Goal: Information Seeking & Learning: Find specific page/section

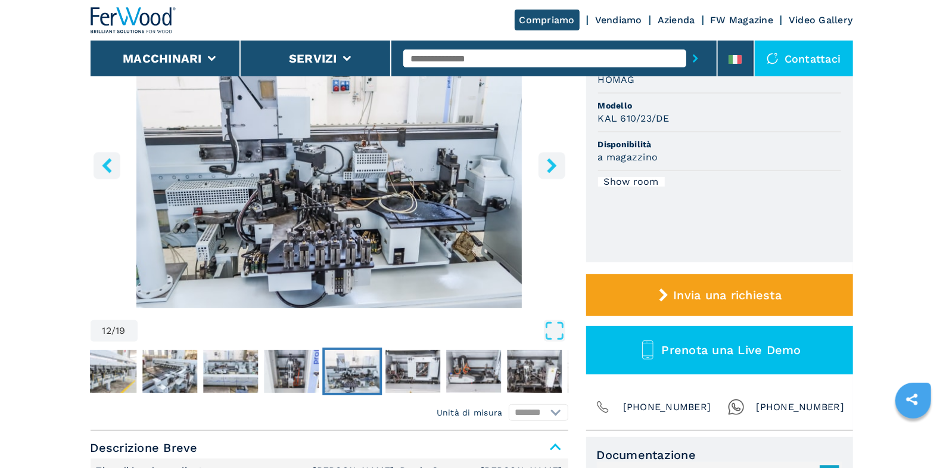
click at [551, 176] on button "right-button" at bounding box center [552, 165] width 27 height 27
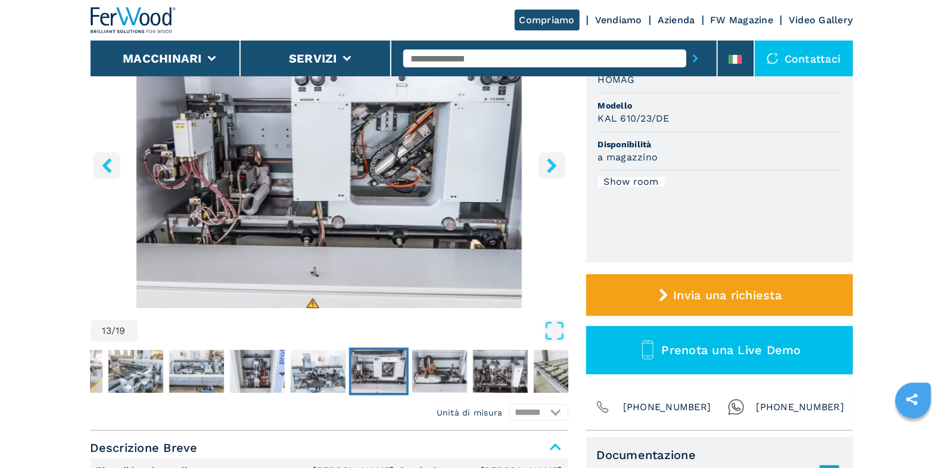
click at [554, 164] on icon "right-button" at bounding box center [552, 165] width 10 height 15
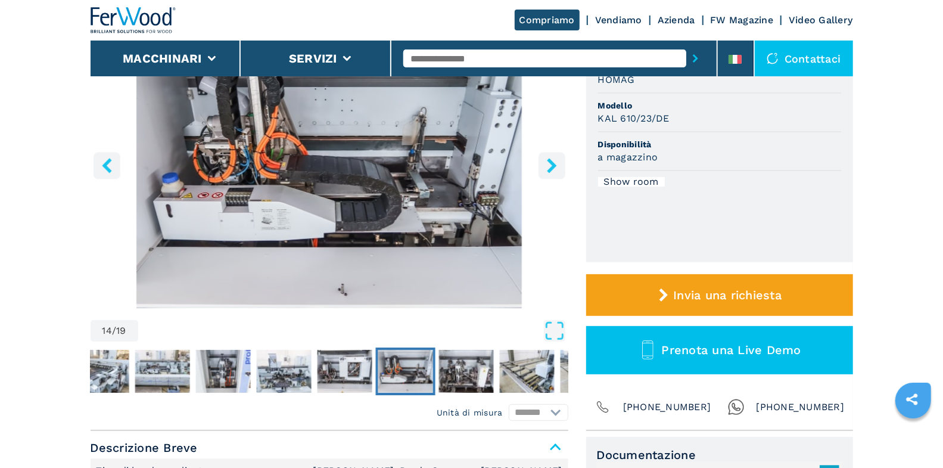
click at [554, 164] on icon "right-button" at bounding box center [552, 165] width 10 height 15
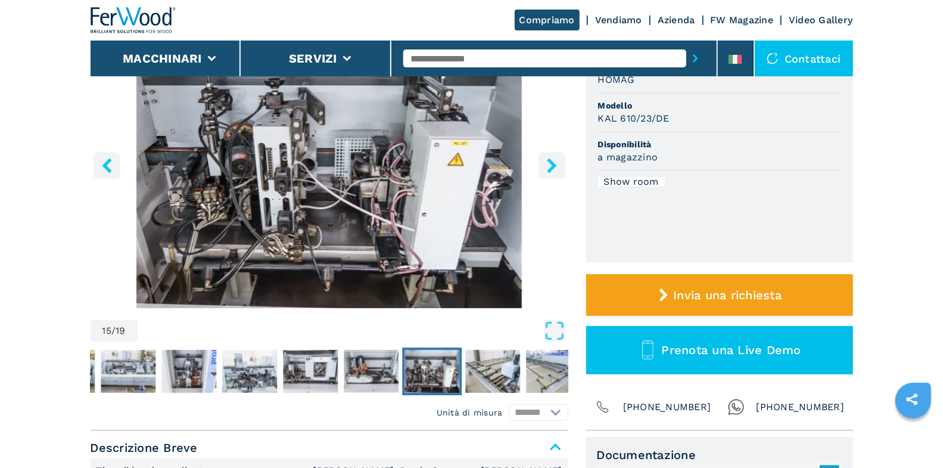
click at [554, 164] on icon "right-button" at bounding box center [552, 165] width 10 height 15
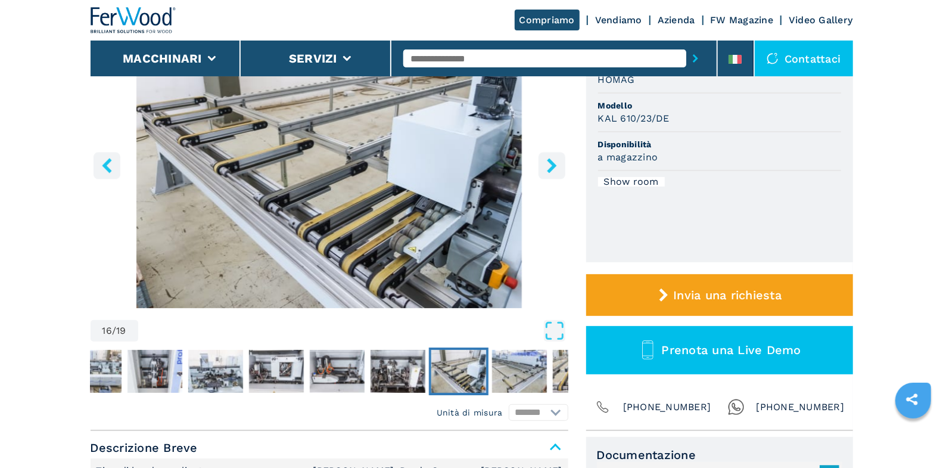
click at [554, 164] on icon "right-button" at bounding box center [552, 165] width 10 height 15
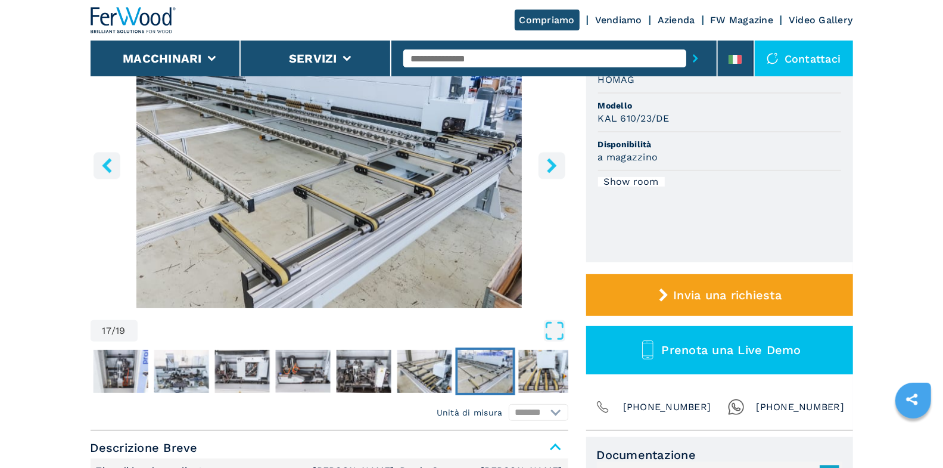
click at [554, 164] on icon "right-button" at bounding box center [552, 165] width 10 height 15
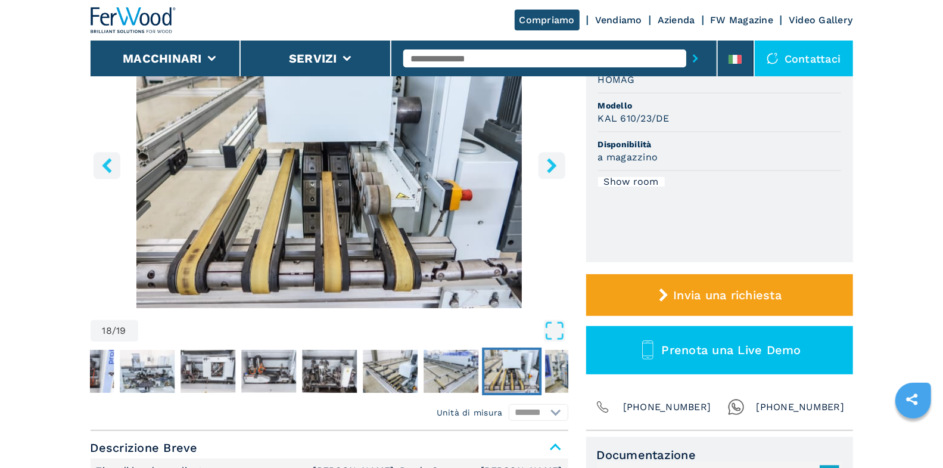
click at [554, 164] on icon "right-button" at bounding box center [552, 165] width 10 height 15
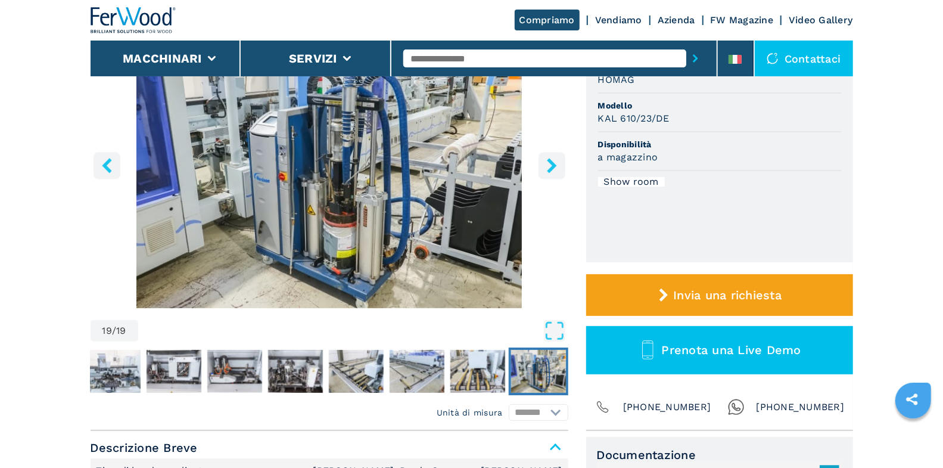
click at [554, 164] on icon "right-button" at bounding box center [552, 165] width 10 height 15
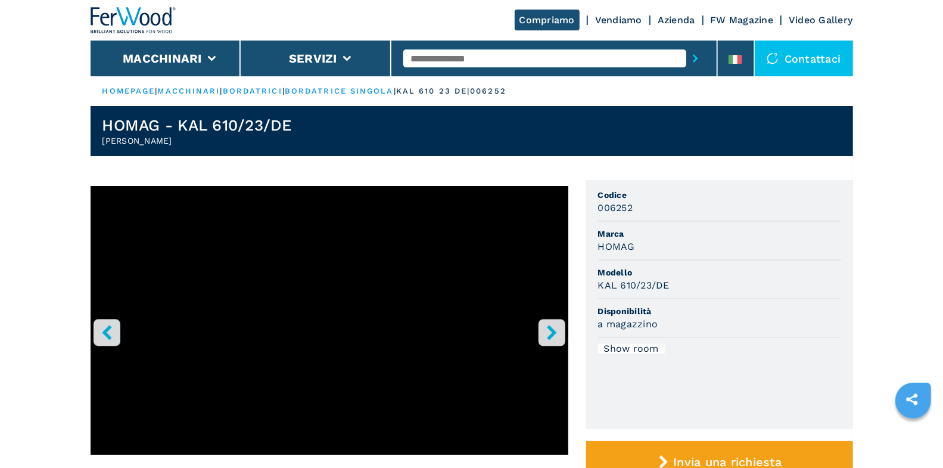
click at [548, 335] on icon "right-button" at bounding box center [552, 332] width 15 height 15
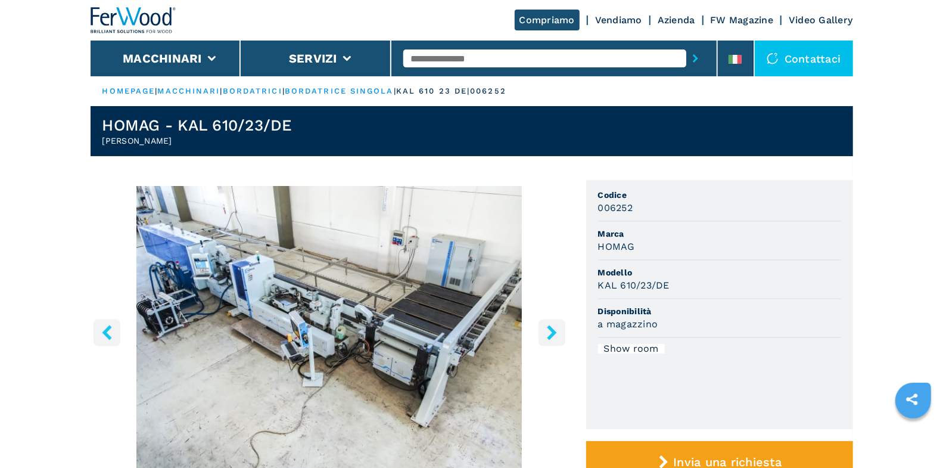
click at [548, 335] on icon "right-button" at bounding box center [552, 332] width 15 height 15
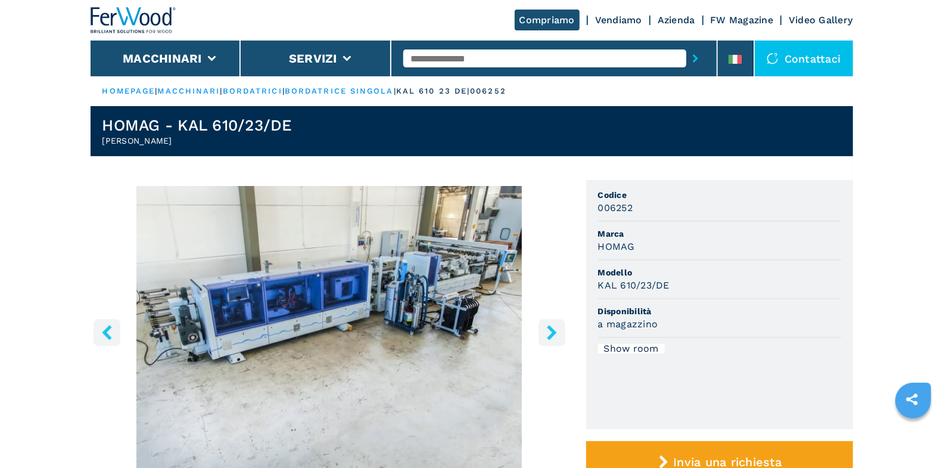
click at [548, 335] on icon "right-button" at bounding box center [552, 332] width 15 height 15
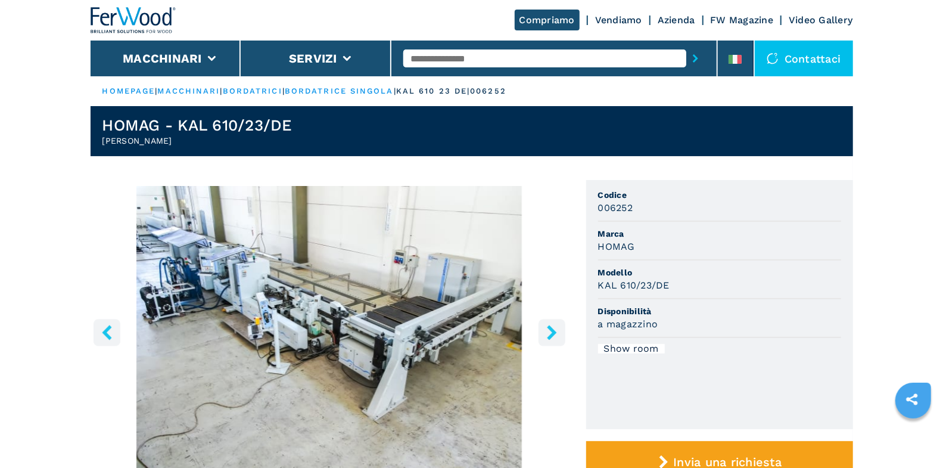
click at [548, 335] on icon "right-button" at bounding box center [552, 332] width 15 height 15
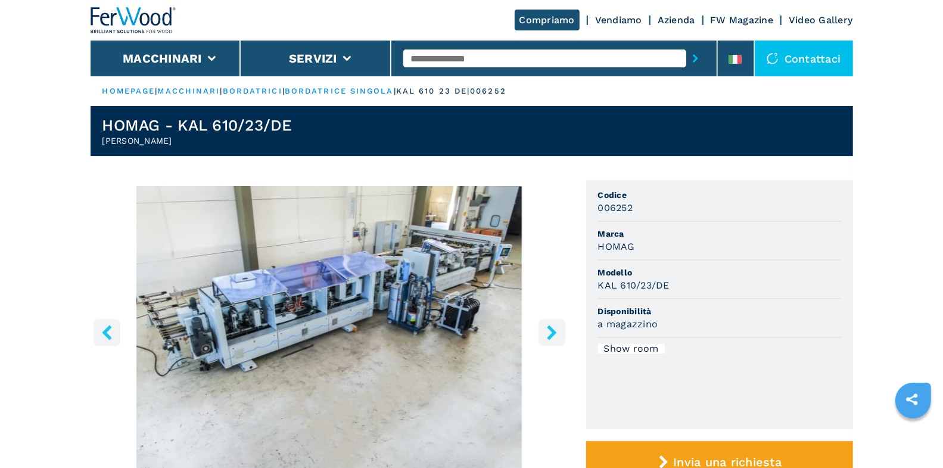
click at [548, 335] on icon "right-button" at bounding box center [552, 332] width 15 height 15
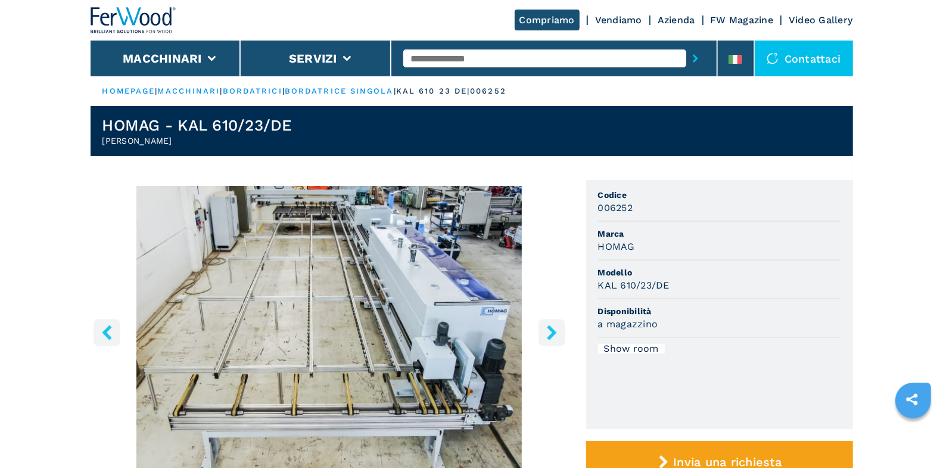
click at [548, 335] on icon "right-button" at bounding box center [552, 332] width 15 height 15
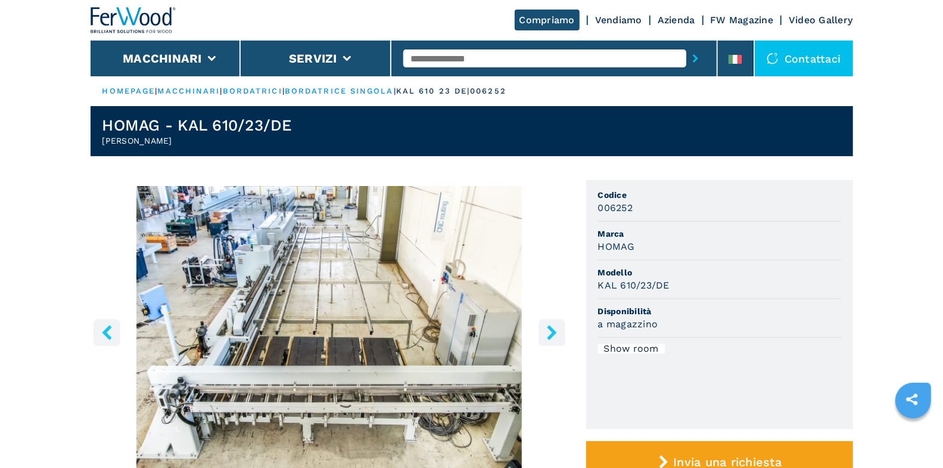
click at [548, 335] on icon "right-button" at bounding box center [552, 332] width 15 height 15
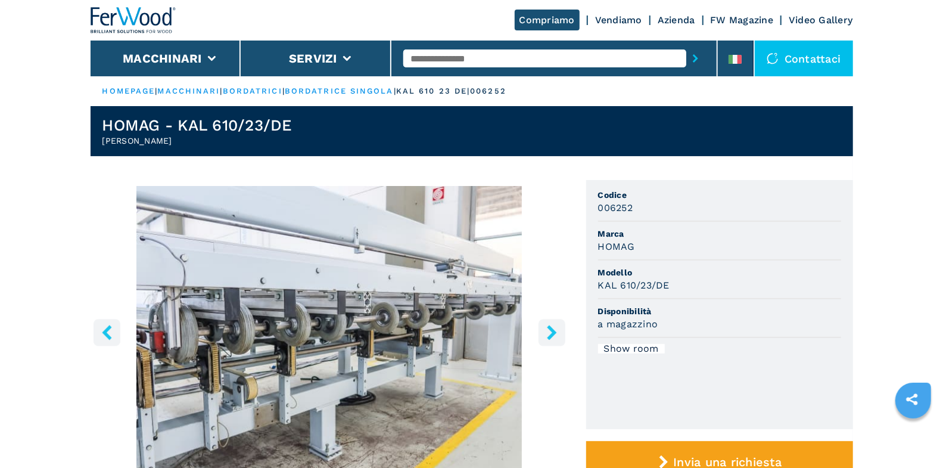
click at [549, 334] on icon "right-button" at bounding box center [552, 332] width 15 height 15
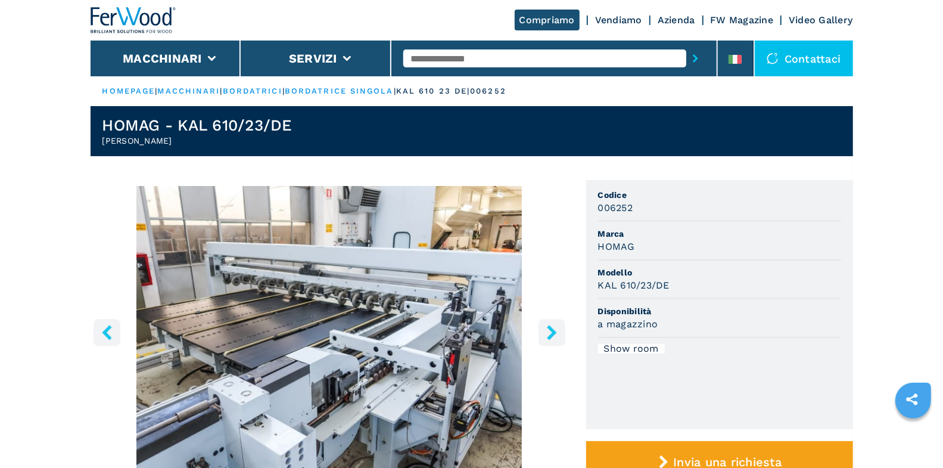
click at [549, 334] on icon "right-button" at bounding box center [552, 332] width 15 height 15
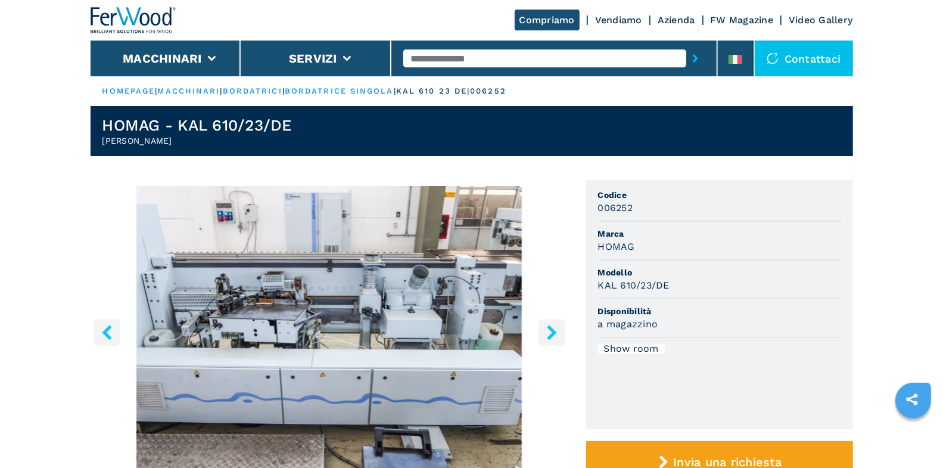
click at [549, 334] on icon "right-button" at bounding box center [552, 332] width 15 height 15
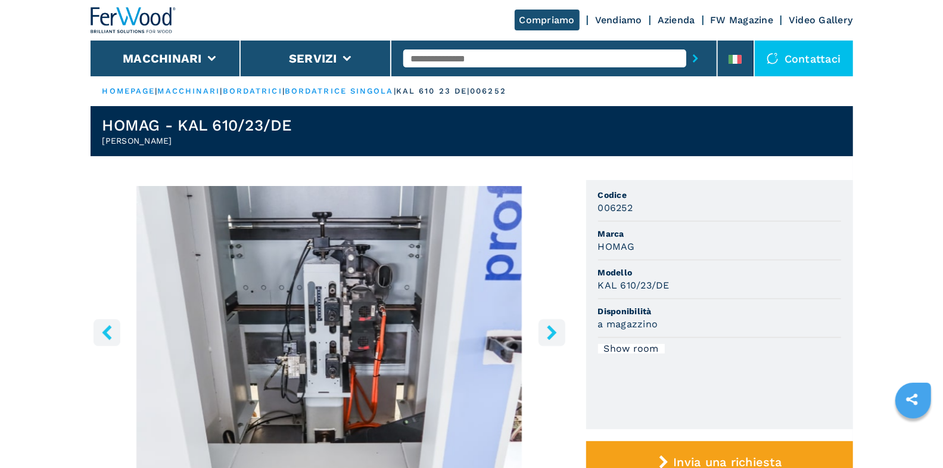
click at [549, 334] on icon "right-button" at bounding box center [552, 332] width 15 height 15
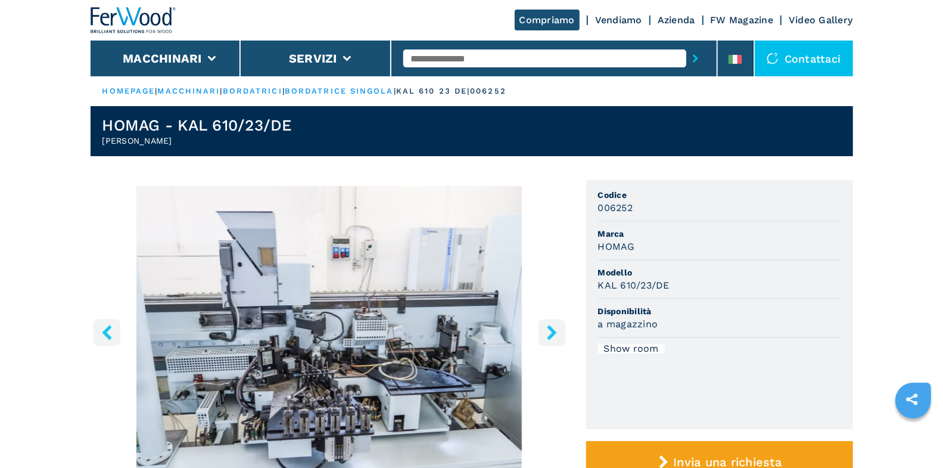
click at [549, 334] on icon "right-button" at bounding box center [552, 332] width 15 height 15
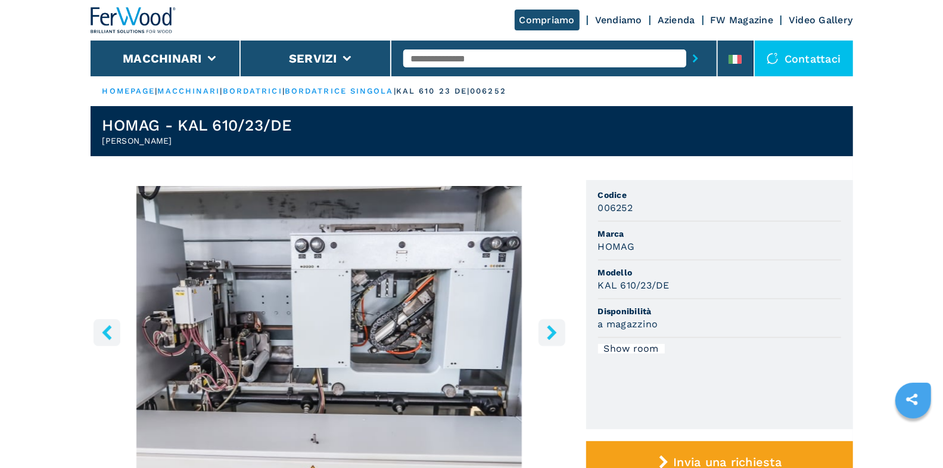
click at [108, 327] on icon "left-button" at bounding box center [107, 332] width 10 height 15
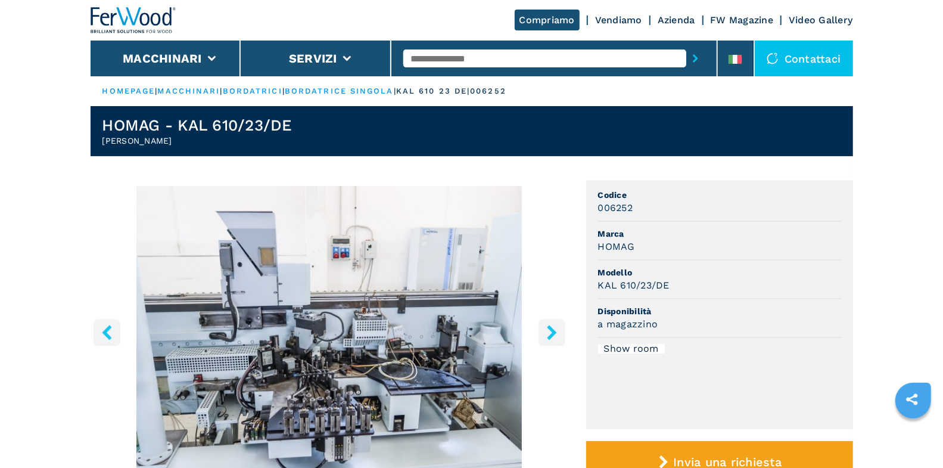
click at [549, 332] on icon "right-button" at bounding box center [552, 332] width 15 height 15
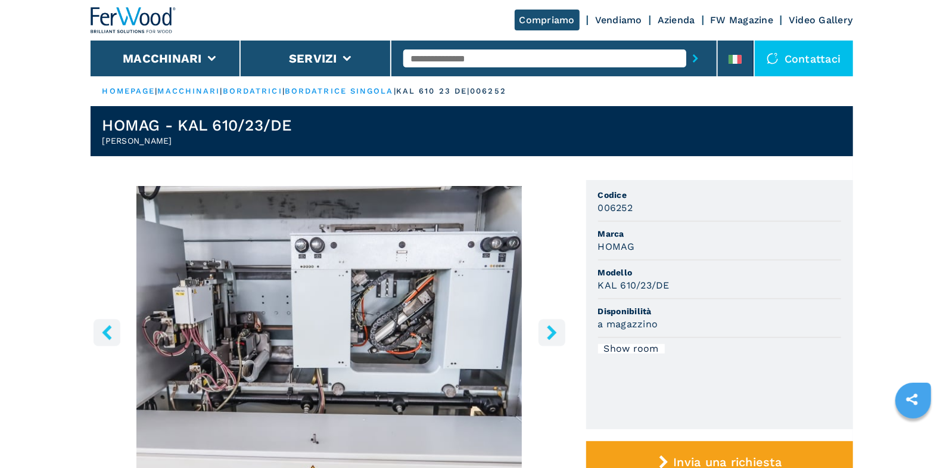
click at [549, 332] on icon "right-button" at bounding box center [552, 332] width 15 height 15
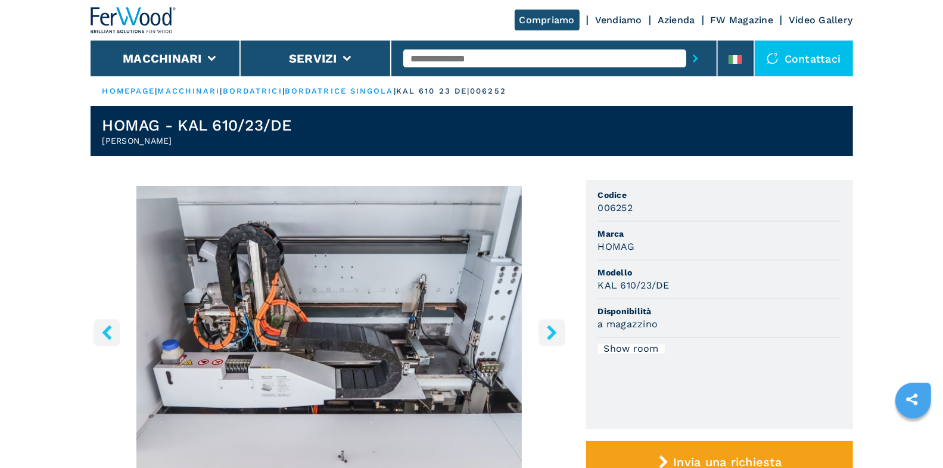
click at [549, 332] on icon "right-button" at bounding box center [552, 332] width 15 height 15
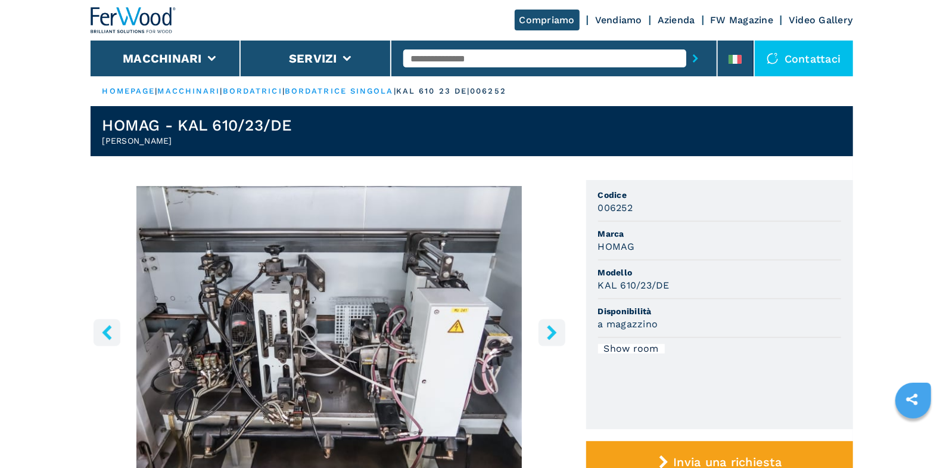
click at [549, 332] on icon "right-button" at bounding box center [552, 332] width 15 height 15
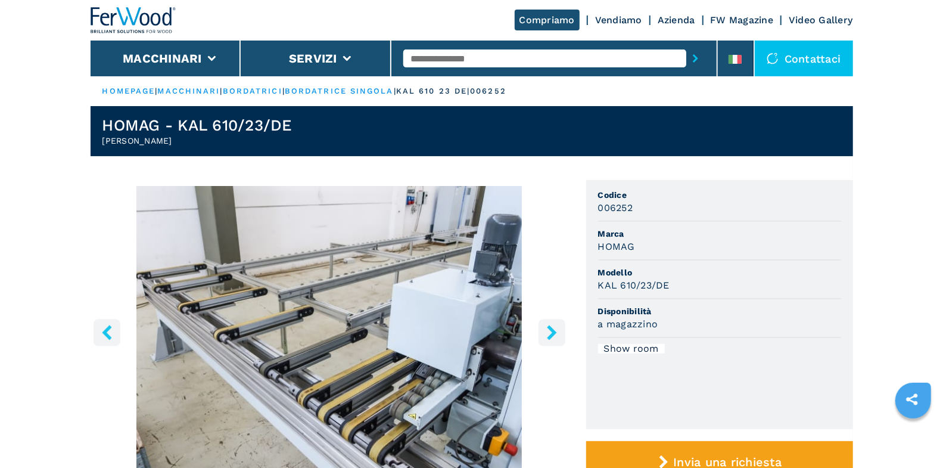
click at [549, 332] on icon "right-button" at bounding box center [552, 332] width 15 height 15
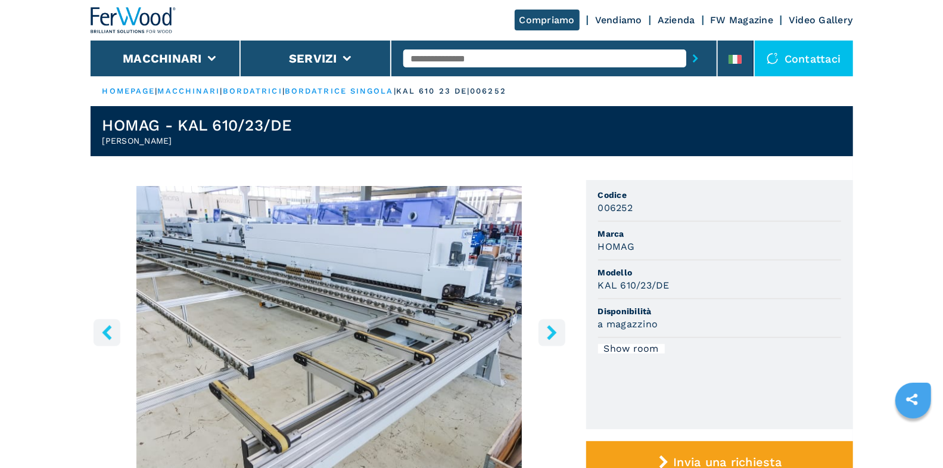
click at [549, 332] on icon "right-button" at bounding box center [552, 332] width 15 height 15
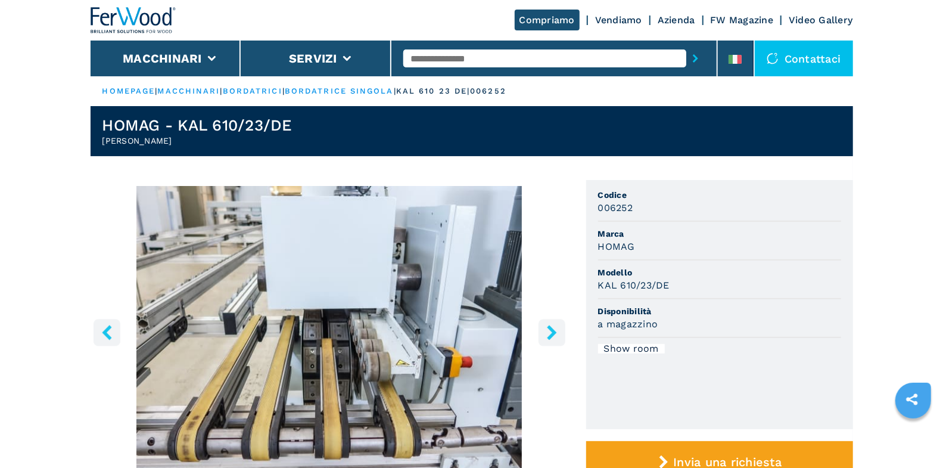
click at [549, 332] on icon "right-button" at bounding box center [552, 332] width 15 height 15
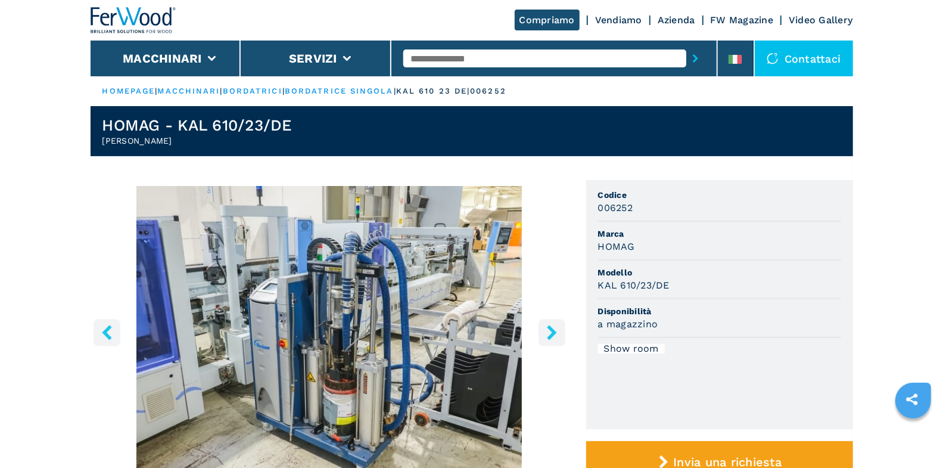
click at [549, 332] on icon "right-button" at bounding box center [552, 332] width 15 height 15
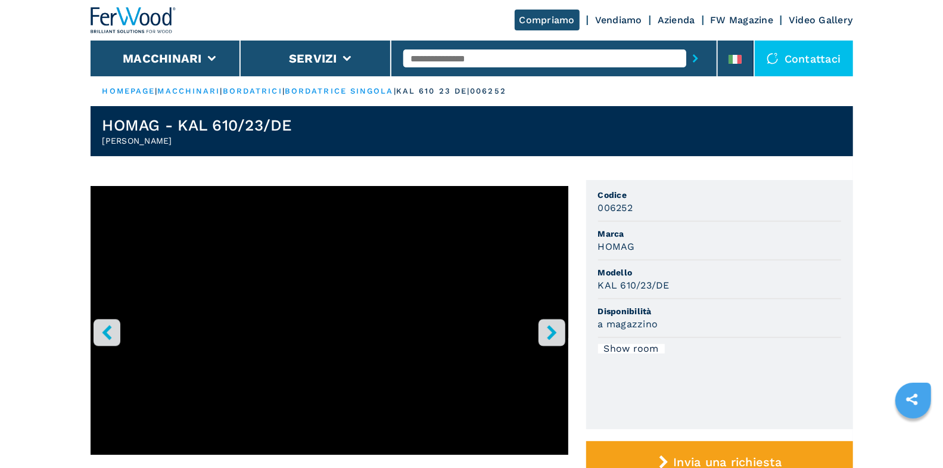
click at [549, 332] on icon "right-button" at bounding box center [552, 332] width 15 height 15
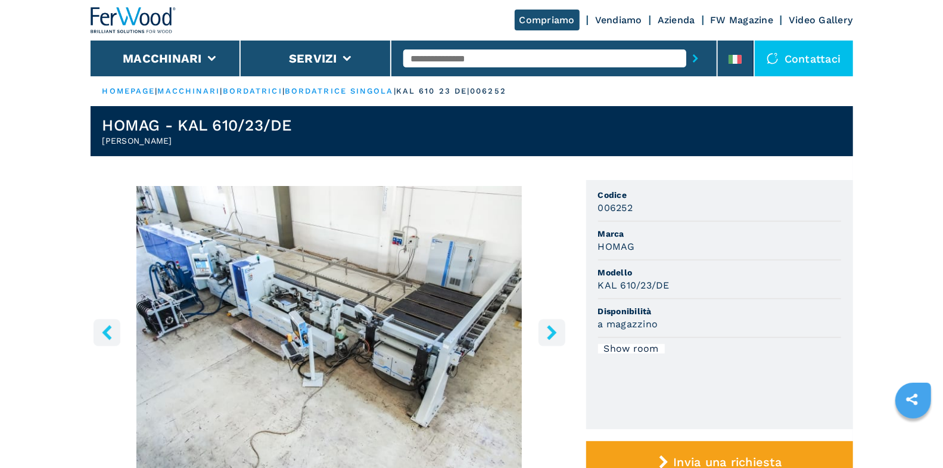
click at [549, 332] on icon "right-button" at bounding box center [552, 332] width 15 height 15
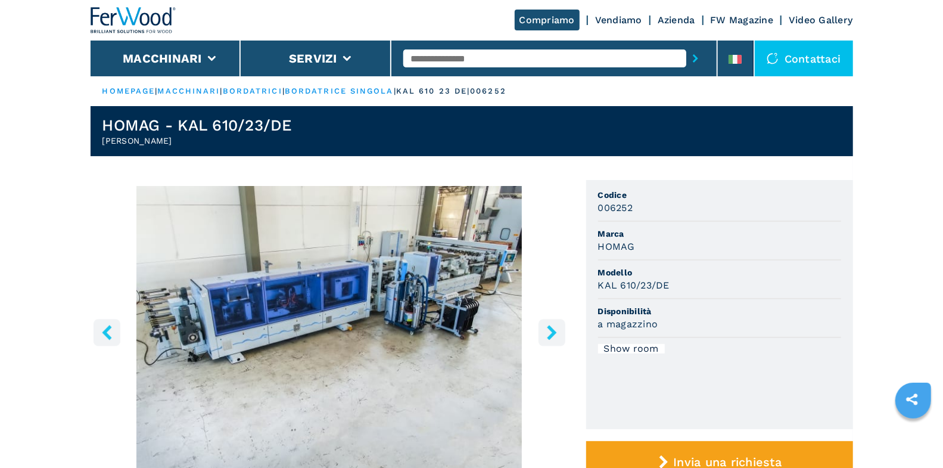
click at [549, 332] on icon "right-button" at bounding box center [552, 332] width 15 height 15
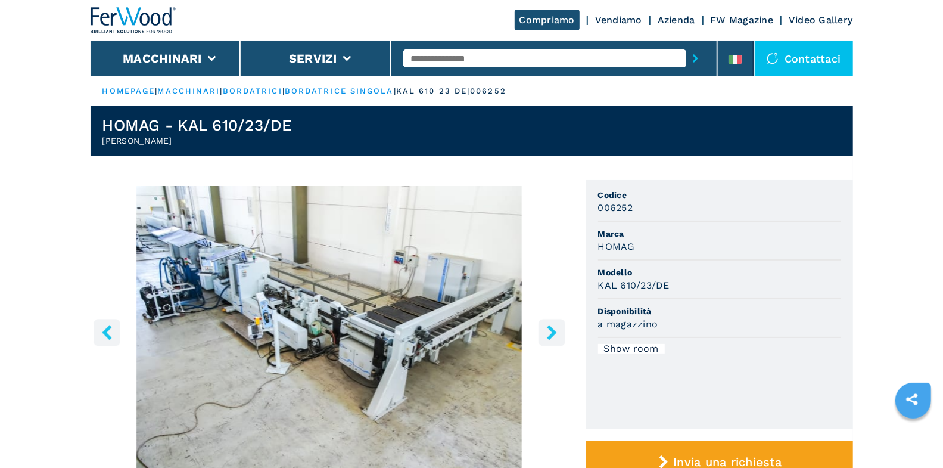
click at [549, 332] on icon "right-button" at bounding box center [552, 332] width 15 height 15
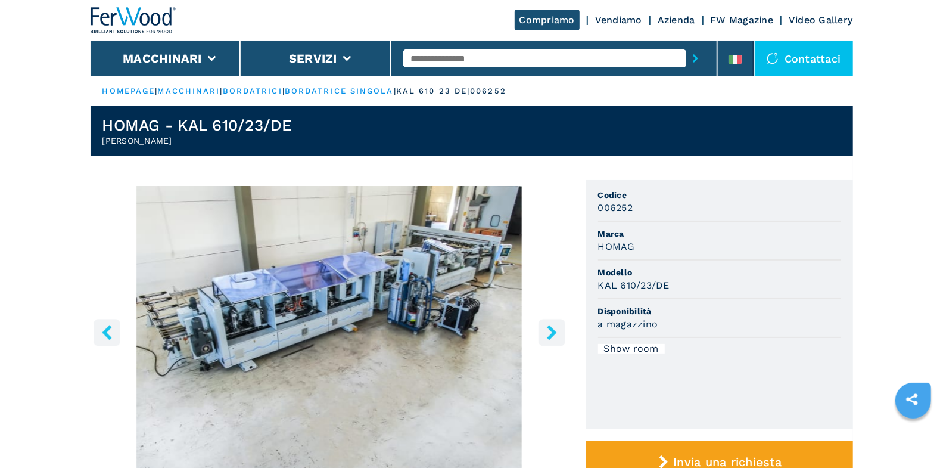
click at [549, 332] on icon "right-button" at bounding box center [552, 332] width 15 height 15
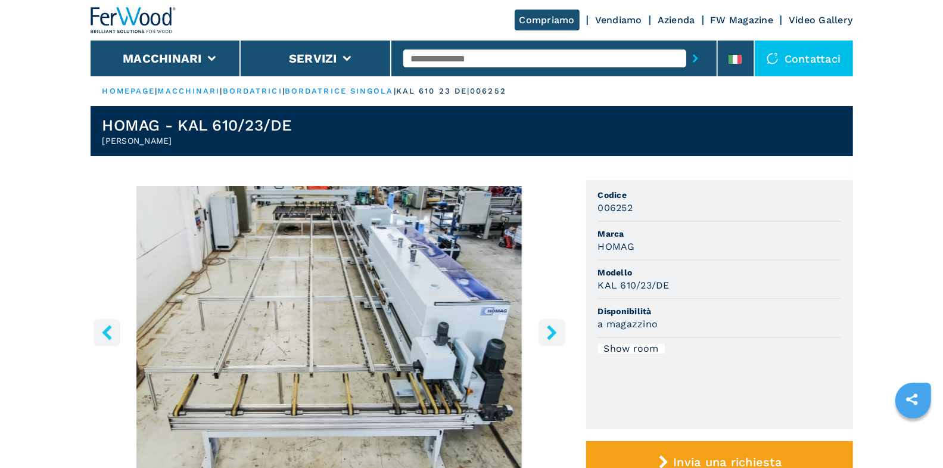
click at [549, 332] on icon "right-button" at bounding box center [552, 332] width 15 height 15
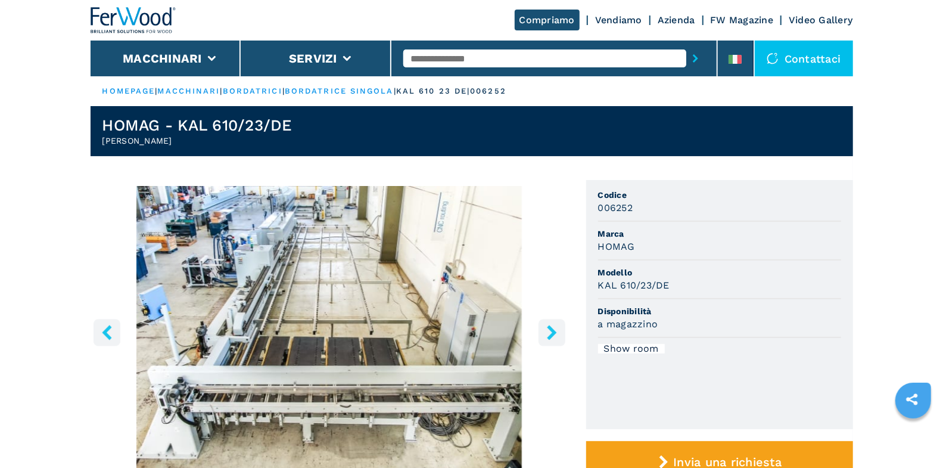
click at [549, 332] on icon "right-button" at bounding box center [552, 332] width 15 height 15
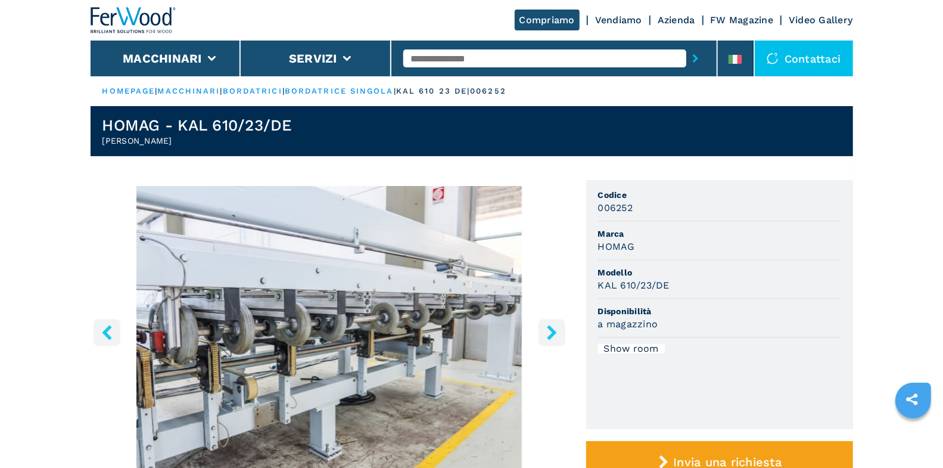
click at [549, 332] on icon "right-button" at bounding box center [552, 332] width 15 height 15
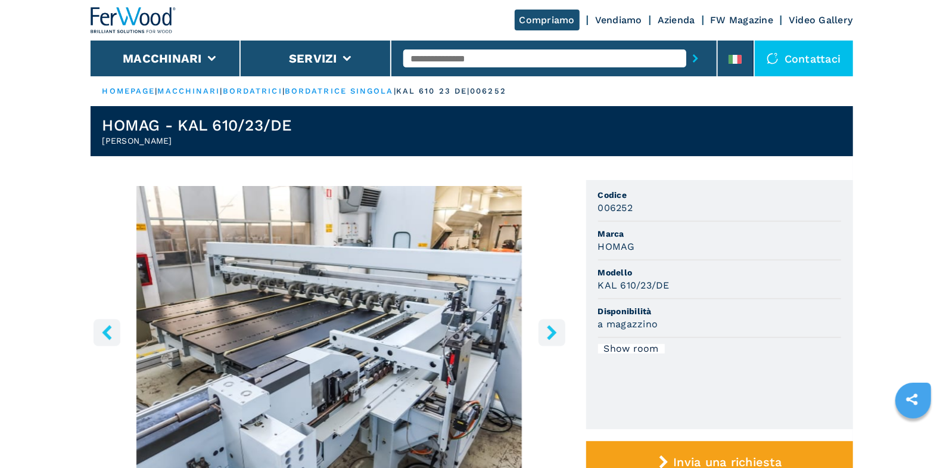
click at [549, 332] on icon "right-button" at bounding box center [552, 332] width 15 height 15
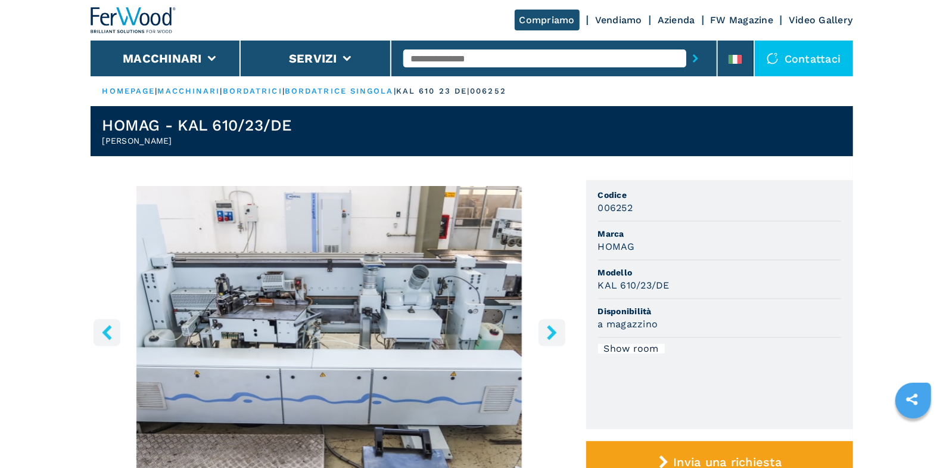
click at [553, 337] on icon "right-button" at bounding box center [552, 332] width 15 height 15
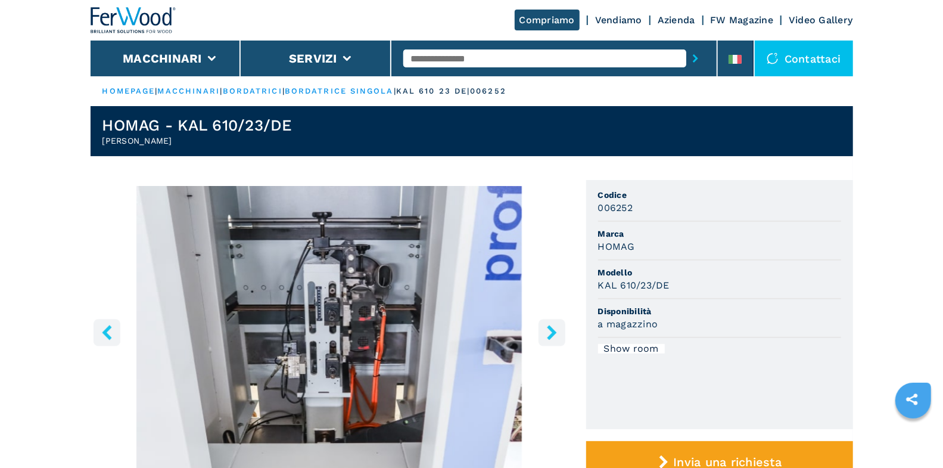
click at [98, 332] on button "left-button" at bounding box center [107, 332] width 27 height 27
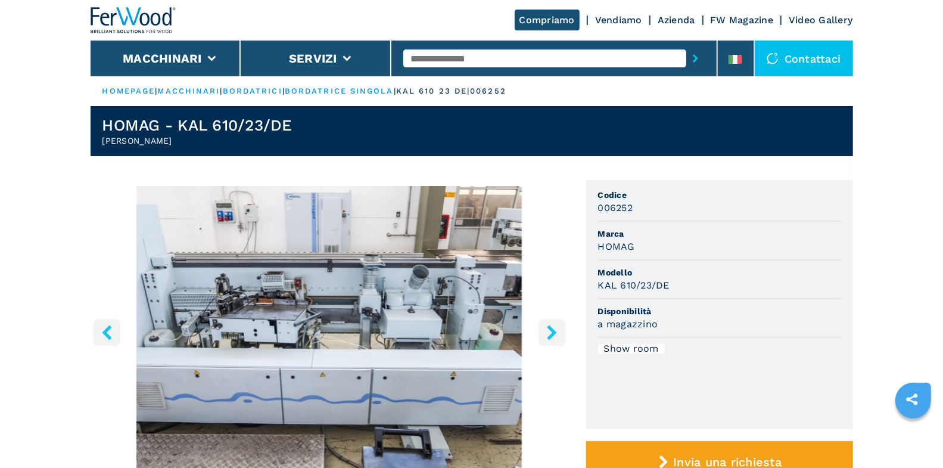
click at [545, 330] on icon "right-button" at bounding box center [552, 332] width 15 height 15
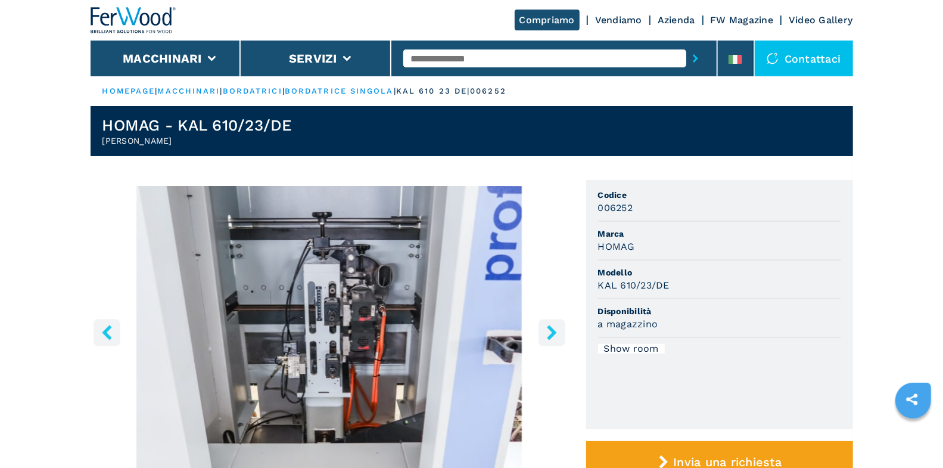
click at [548, 330] on icon "right-button" at bounding box center [552, 332] width 15 height 15
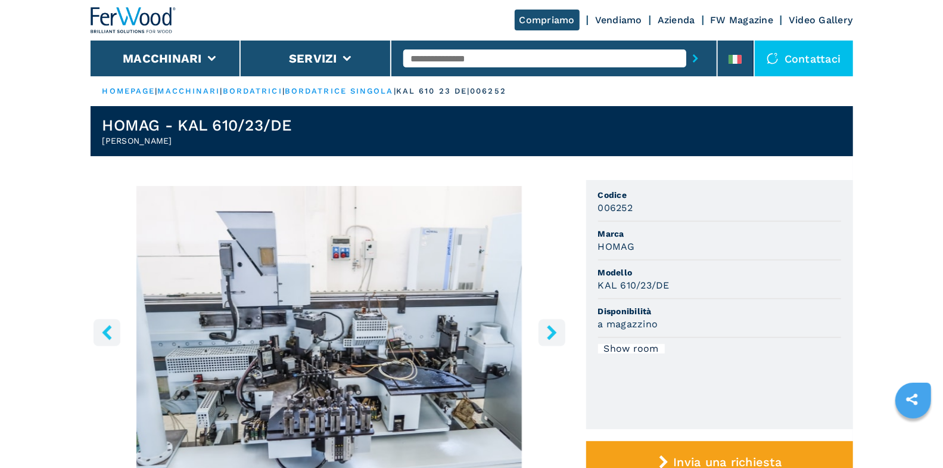
click at [548, 330] on icon "right-button" at bounding box center [552, 332] width 15 height 15
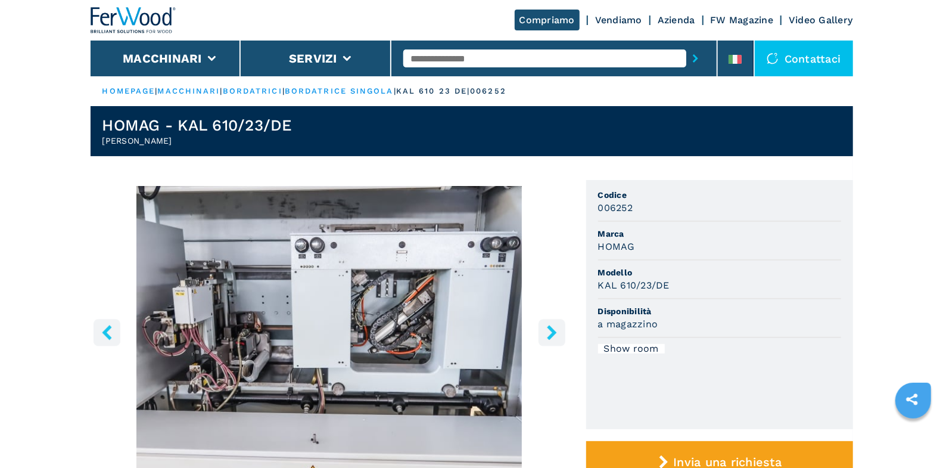
click at [116, 333] on button "left-button" at bounding box center [107, 332] width 27 height 27
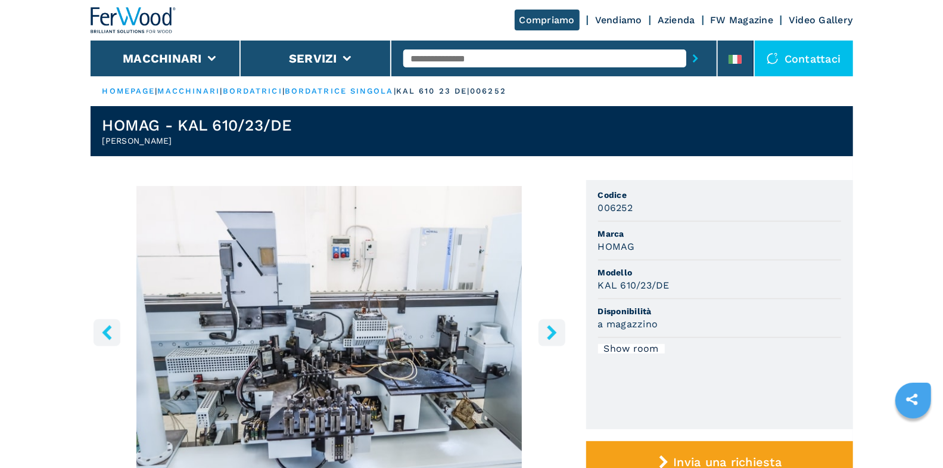
click at [561, 60] on input "text" at bounding box center [544, 58] width 283 height 18
type input "****"
click at [686, 45] on button "submit-button" at bounding box center [695, 58] width 18 height 27
